Goal: Task Accomplishment & Management: Manage account settings

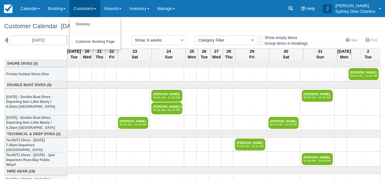
select select
click at [85, 23] on link "Directory" at bounding box center [95, 25] width 50 height 12
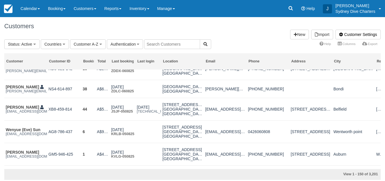
scroll to position [463, 0]
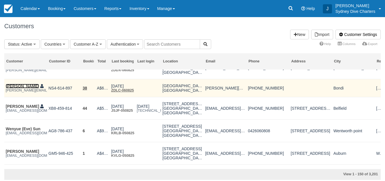
click at [22, 88] on link "[PERSON_NAME]" at bounding box center [22, 86] width 33 height 5
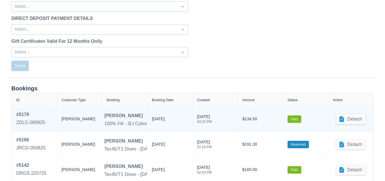
scroll to position [775, 0]
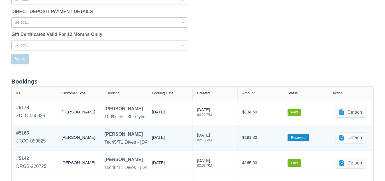
click at [23, 131] on div "# 5166" at bounding box center [30, 133] width 29 height 7
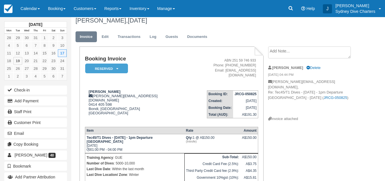
scroll to position [5, 0]
click at [109, 37] on link "Edit" at bounding box center [104, 37] width 15 height 11
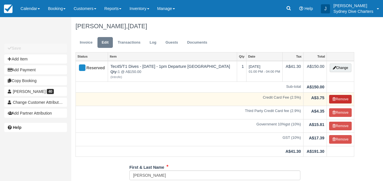
click at [345, 99] on button "Remove" at bounding box center [340, 99] width 23 height 9
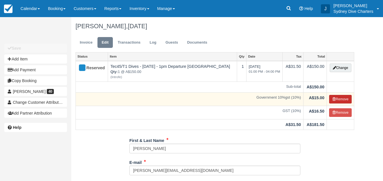
click at [345, 100] on button "Remove" at bounding box center [340, 99] width 23 height 9
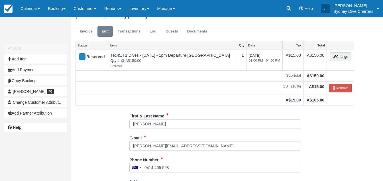
scroll to position [12, 0]
click at [90, 33] on link "Invoice" at bounding box center [86, 30] width 21 height 11
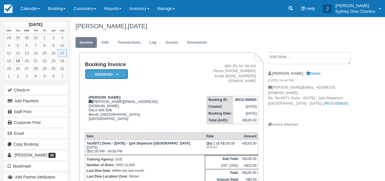
click at [114, 75] on em "Reserved" at bounding box center [106, 74] width 43 height 10
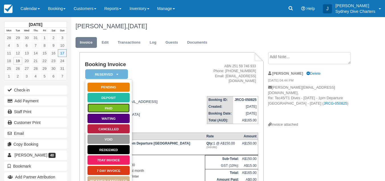
click at [115, 109] on link "Paid" at bounding box center [108, 108] width 43 height 10
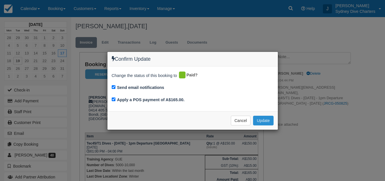
click at [268, 120] on button "Update" at bounding box center [263, 121] width 20 height 10
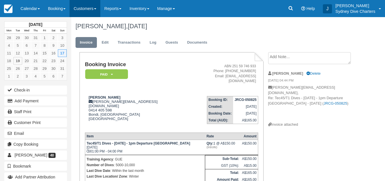
click at [90, 9] on link "Customers" at bounding box center [85, 8] width 31 height 17
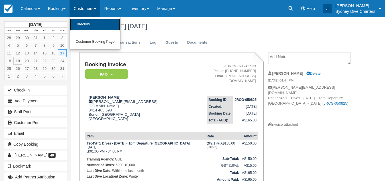
click at [88, 25] on link "Directory" at bounding box center [95, 25] width 50 height 12
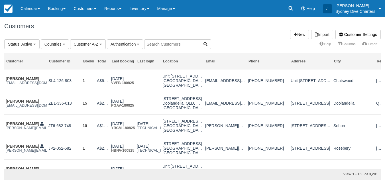
click at [166, 47] on input "text" at bounding box center [172, 44] width 56 height 10
type input "d"
type input "dcb"
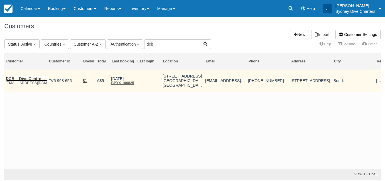
click at [28, 77] on link "DCB - Dive Centre Bondi" at bounding box center [30, 78] width 48 height 5
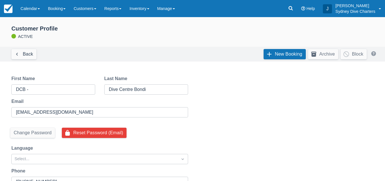
select select "50"
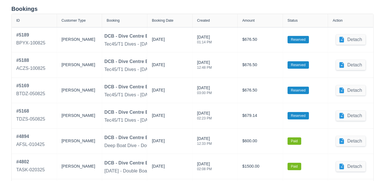
scroll to position [844, 0]
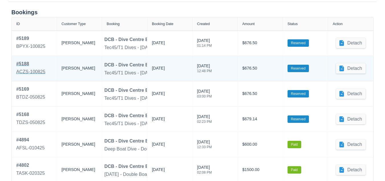
click at [27, 62] on div "# 5188" at bounding box center [30, 63] width 29 height 7
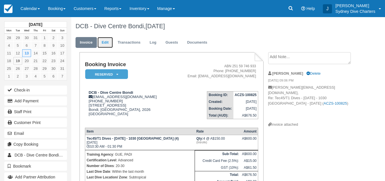
click at [105, 41] on link "Edit" at bounding box center [104, 42] width 15 height 11
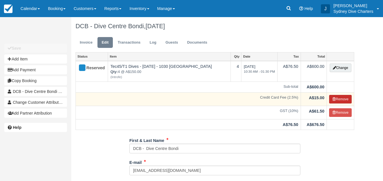
click at [338, 101] on button "Remove" at bounding box center [340, 99] width 23 height 9
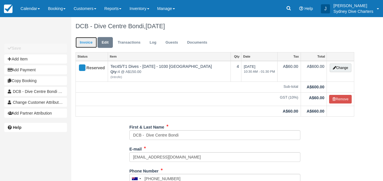
click at [85, 41] on link "Invoice" at bounding box center [86, 42] width 21 height 11
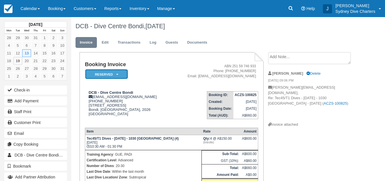
click at [111, 75] on em "Reserved" at bounding box center [106, 74] width 43 height 10
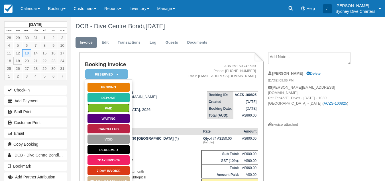
click at [111, 106] on link "Paid" at bounding box center [108, 108] width 43 height 10
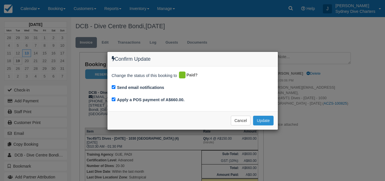
click at [264, 121] on button "Update" at bounding box center [263, 121] width 20 height 10
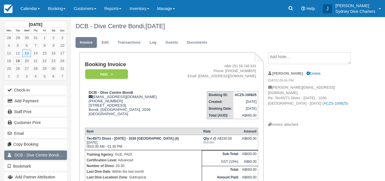
click at [34, 155] on span "DCB - Dive Centre Bondi" at bounding box center [39, 155] width 48 height 5
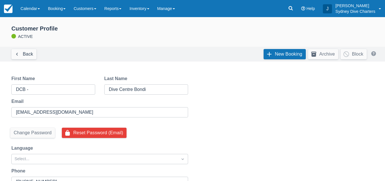
select select "50"
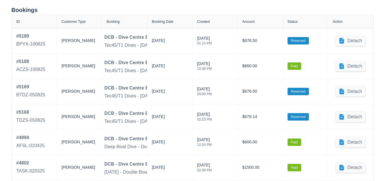
scroll to position [848, 0]
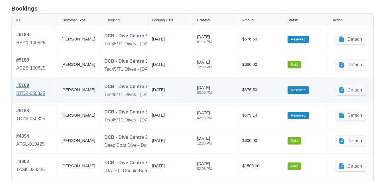
click at [43, 93] on div "BTDZ-050825" at bounding box center [30, 93] width 29 height 7
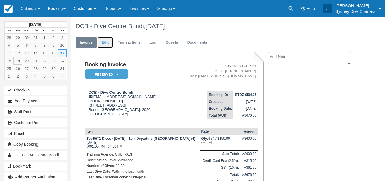
click at [104, 41] on link "Edit" at bounding box center [104, 42] width 15 height 11
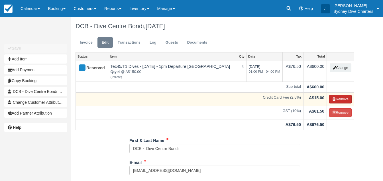
click at [334, 97] on icon "button" at bounding box center [333, 98] width 3 height 3
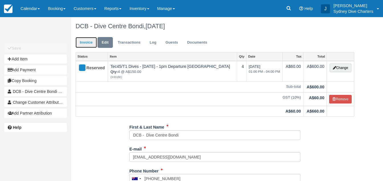
click at [87, 41] on link "Invoice" at bounding box center [86, 42] width 21 height 11
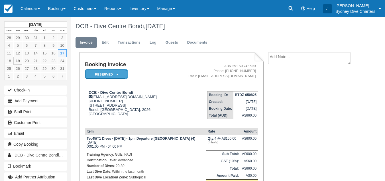
click at [115, 76] on em "Reserved" at bounding box center [106, 74] width 43 height 10
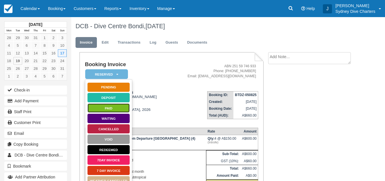
click at [109, 108] on link "Paid" at bounding box center [108, 108] width 43 height 10
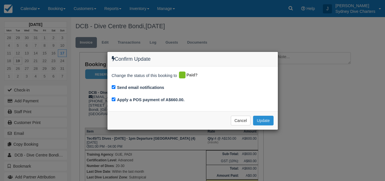
click at [266, 120] on button "Update" at bounding box center [263, 121] width 20 height 10
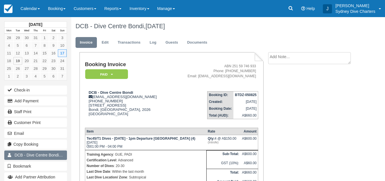
click at [42, 154] on span "DCB - Dive Centre Bondi" at bounding box center [39, 155] width 48 height 5
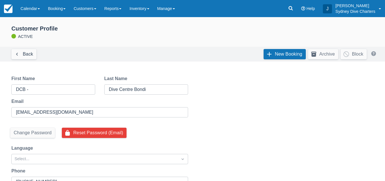
select select "50"
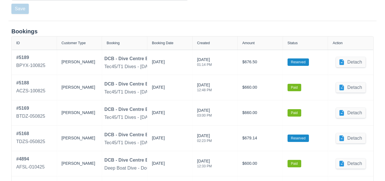
scroll to position [826, 0]
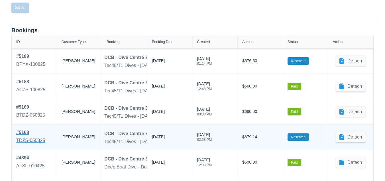
click at [36, 141] on div "TDZS-050825" at bounding box center [30, 140] width 29 height 7
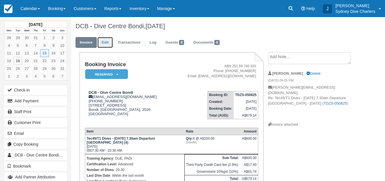
click at [104, 40] on link "Edit" at bounding box center [104, 42] width 15 height 11
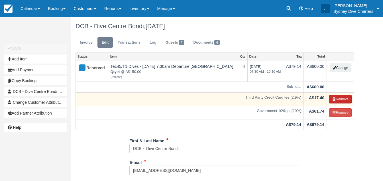
click at [334, 99] on icon "button" at bounding box center [333, 98] width 3 height 3
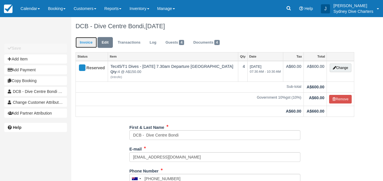
click at [87, 44] on link "Invoice" at bounding box center [86, 42] width 21 height 11
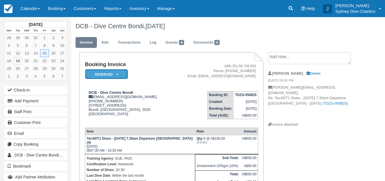
click at [110, 76] on em "Reserved" at bounding box center [106, 74] width 43 height 10
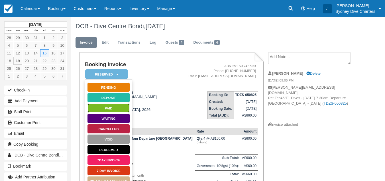
click at [112, 109] on link "Paid" at bounding box center [108, 108] width 43 height 10
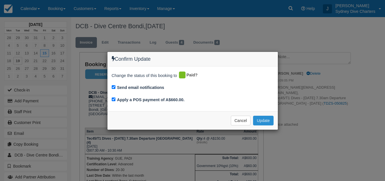
click at [261, 119] on button "Update" at bounding box center [263, 121] width 20 height 10
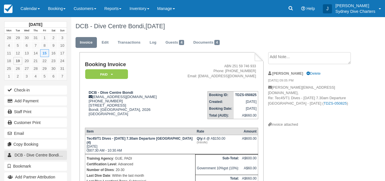
click at [49, 153] on span "DCB - Dive Centre Bondi" at bounding box center [39, 155] width 48 height 5
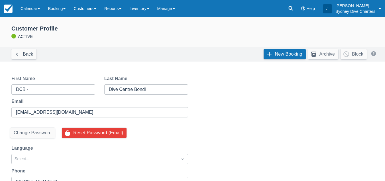
select select "50"
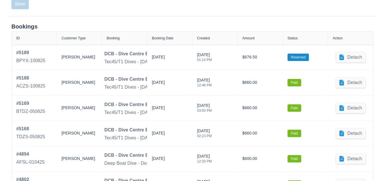
scroll to position [825, 0]
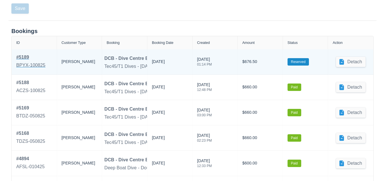
click at [25, 54] on div "# 5189" at bounding box center [30, 57] width 29 height 7
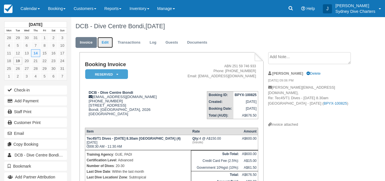
click at [105, 41] on link "Edit" at bounding box center [104, 42] width 15 height 11
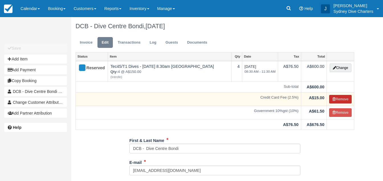
click at [332, 98] on icon "button" at bounding box center [333, 98] width 3 height 3
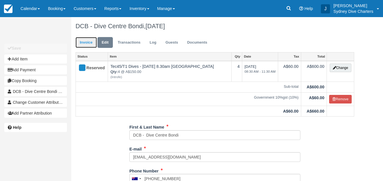
click at [87, 43] on link "Invoice" at bounding box center [86, 42] width 21 height 11
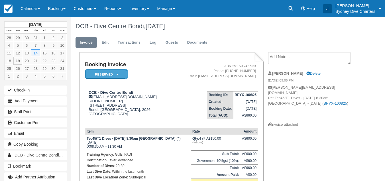
click at [105, 73] on em "Reserved" at bounding box center [106, 74] width 43 height 10
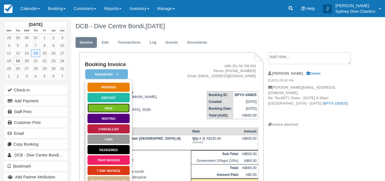
click at [115, 106] on link "Paid" at bounding box center [108, 108] width 43 height 10
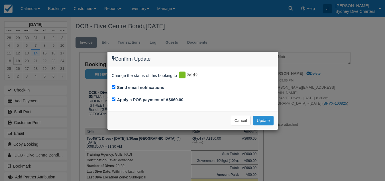
click at [264, 122] on button "Update" at bounding box center [263, 121] width 20 height 10
